Goal: Information Seeking & Learning: Learn about a topic

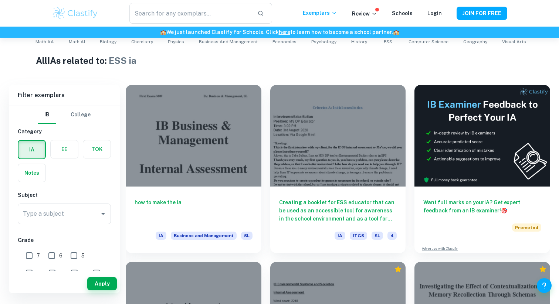
scroll to position [166, 0]
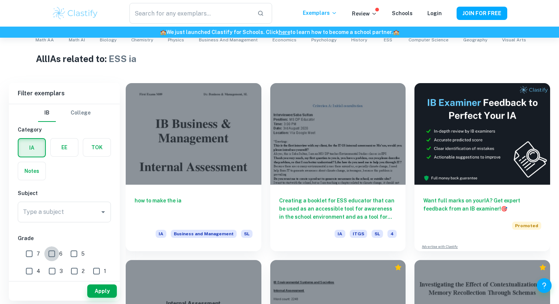
click at [53, 254] on input "6" at bounding box center [51, 254] width 15 height 15
checkbox input "true"
click at [106, 291] on button "Apply" at bounding box center [102, 291] width 30 height 13
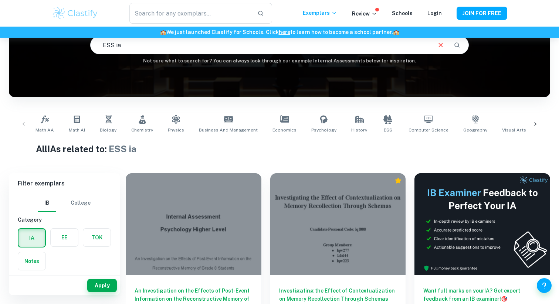
scroll to position [92, 0]
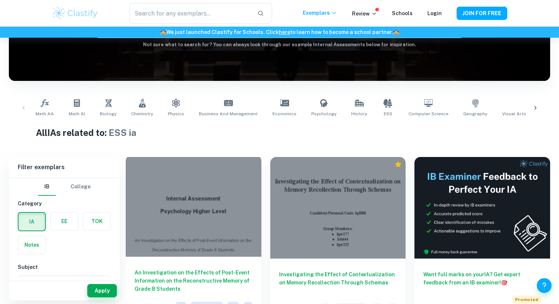
click at [187, 187] on div at bounding box center [194, 206] width 136 height 102
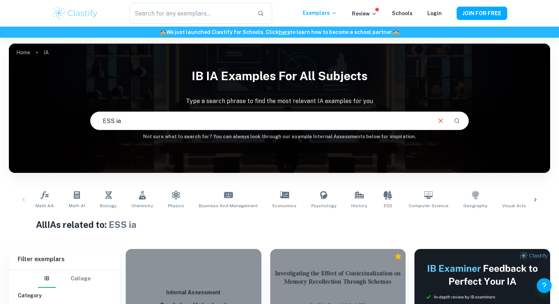
click at [150, 122] on input "ESS ia" at bounding box center [261, 121] width 340 height 21
type input "ESS"
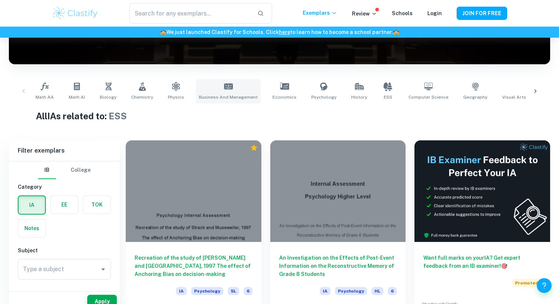
scroll to position [145, 0]
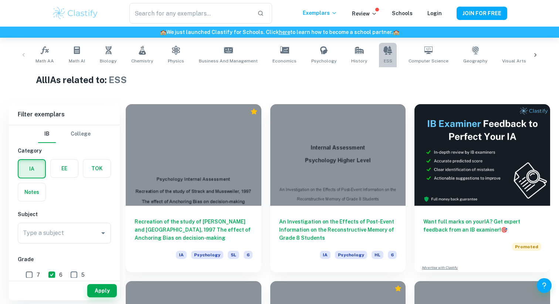
click at [384, 60] on span "ESS" at bounding box center [388, 61] width 9 height 7
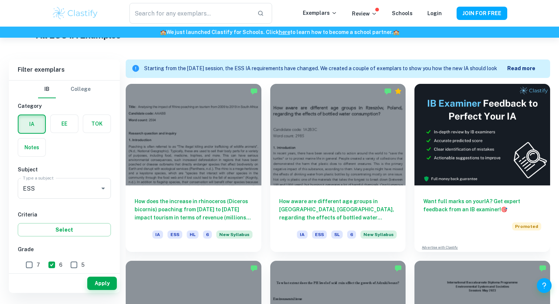
scroll to position [195, 0]
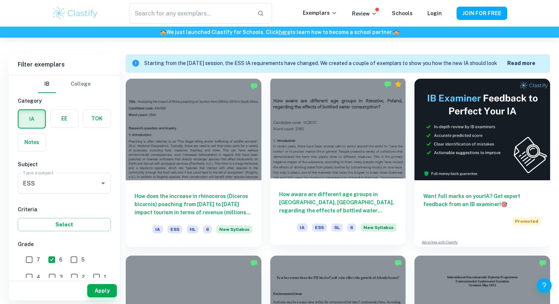
click at [330, 150] on div at bounding box center [338, 128] width 136 height 102
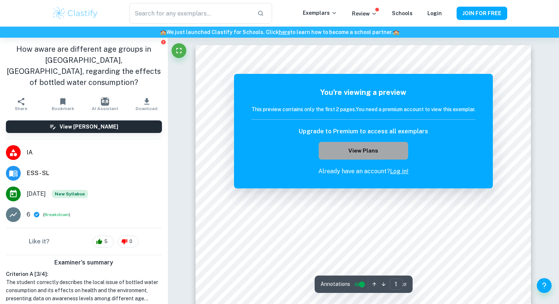
click at [373, 154] on button "View Plans" at bounding box center [363, 151] width 89 height 18
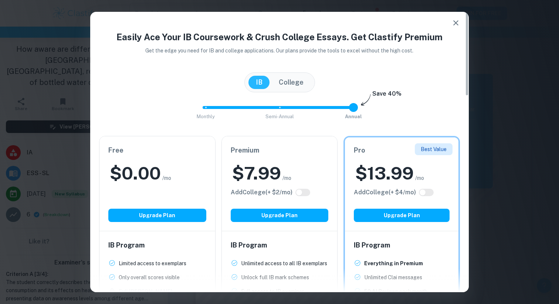
click at [459, 17] on button "button" at bounding box center [455, 23] width 15 height 15
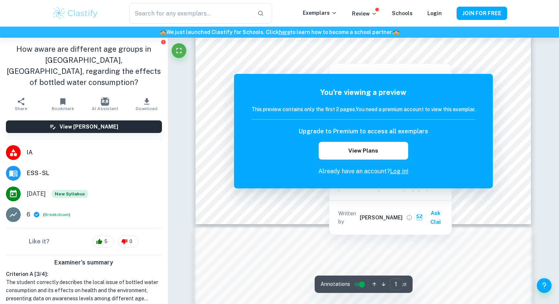
scroll to position [173, 0]
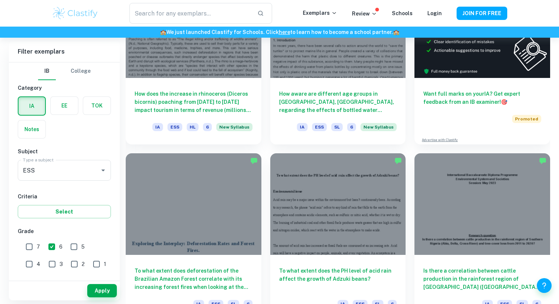
scroll to position [350, 0]
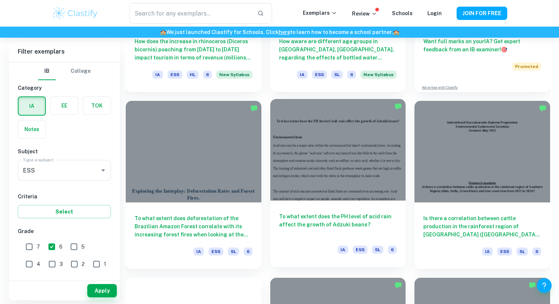
click at [294, 153] on div at bounding box center [338, 150] width 136 height 102
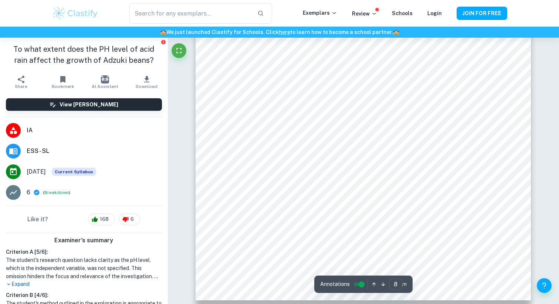
scroll to position [3355, 0]
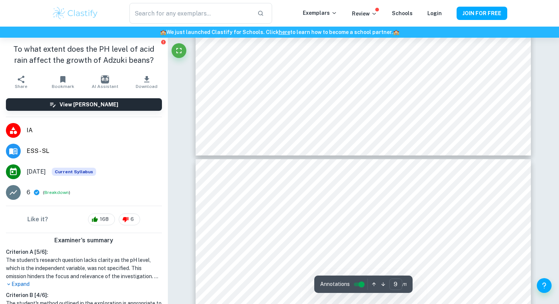
type input "10"
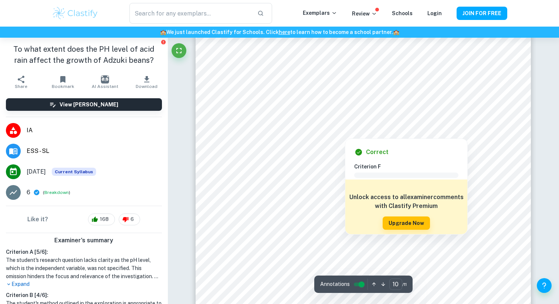
click at [265, 129] on div at bounding box center [345, 129] width 180 height 14
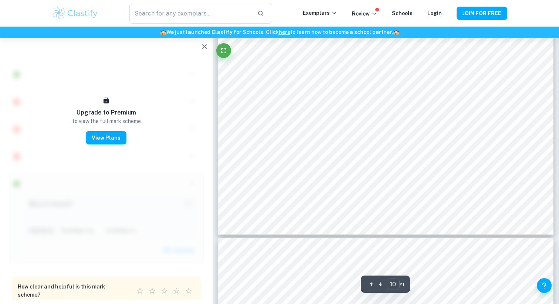
scroll to position [4480, 0]
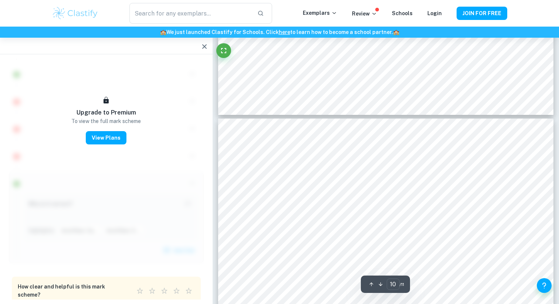
type input "11"
